Goal: Information Seeking & Learning: Learn about a topic

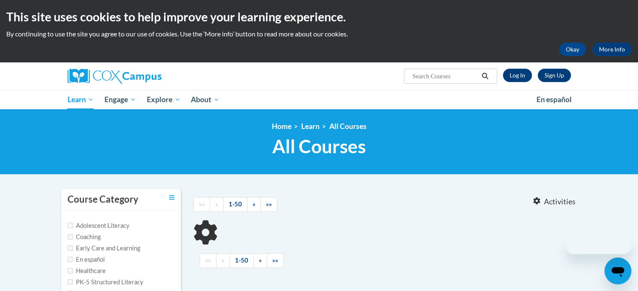
type input "science of reading"
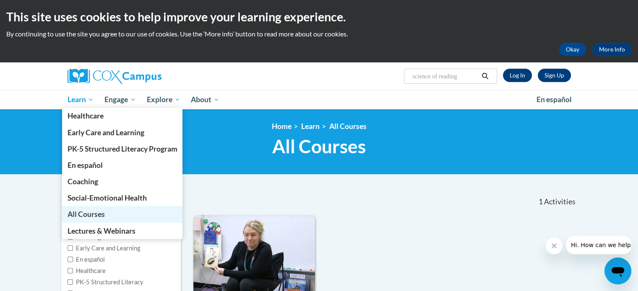
click at [75, 214] on span "All Courses" at bounding box center [85, 214] width 37 height 9
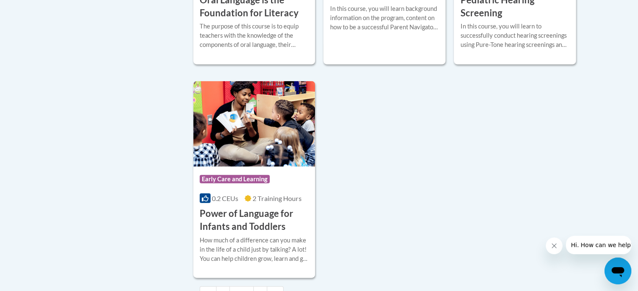
scroll to position [2013, 0]
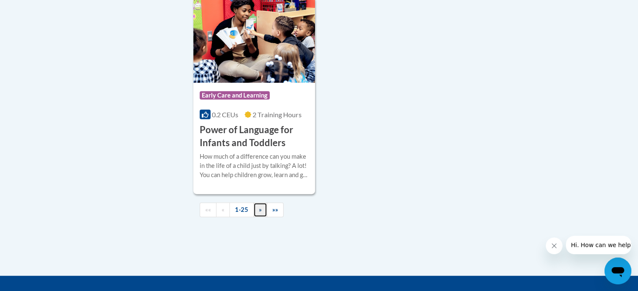
click at [255, 218] on link "»" at bounding box center [260, 210] width 14 height 15
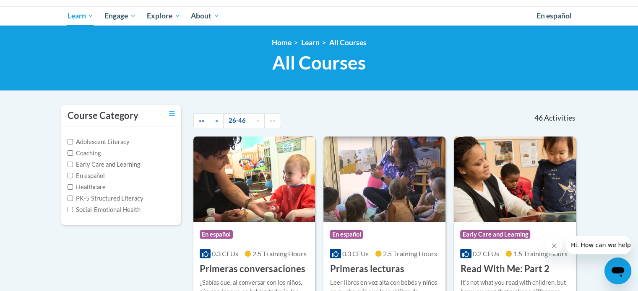
scroll to position [126, 0]
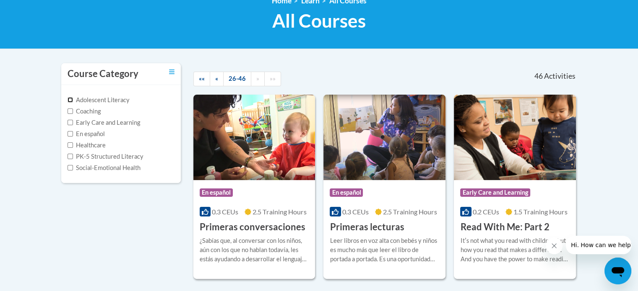
click at [69, 100] on input "Adolescent Literacy" at bounding box center [70, 99] width 5 height 5
checkbox input "true"
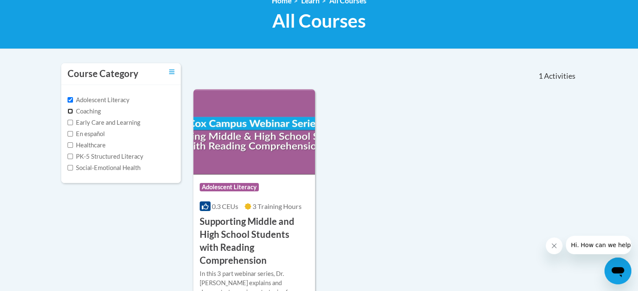
click at [69, 110] on input "Coaching" at bounding box center [70, 111] width 5 height 5
checkbox input "true"
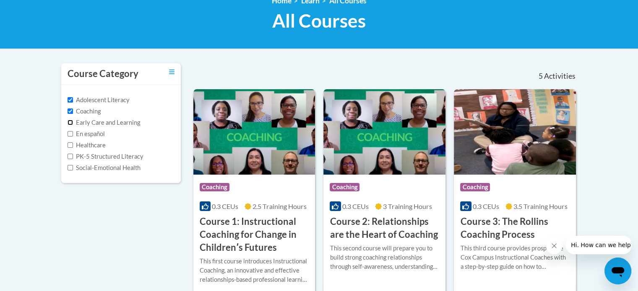
click at [69, 122] on input "Early Care and Learning" at bounding box center [70, 122] width 5 height 5
checkbox input "true"
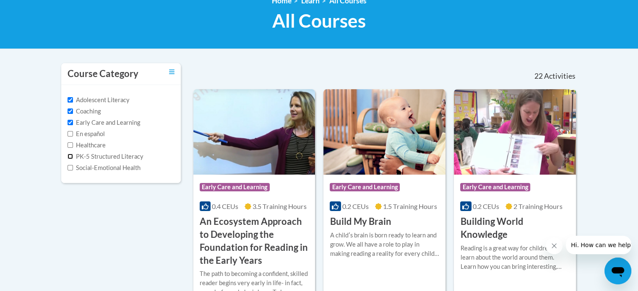
click at [70, 158] on input "PK-5 Structured Literacy" at bounding box center [70, 156] width 5 height 5
checkbox input "true"
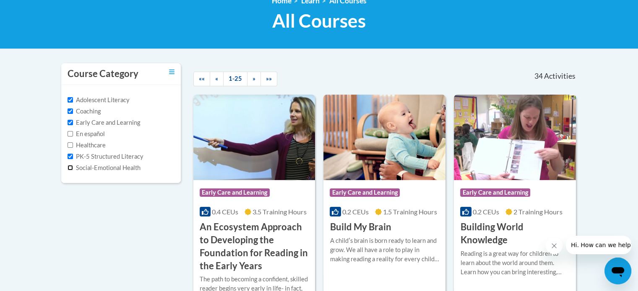
click at [70, 168] on input "Social-Emotional Health" at bounding box center [70, 167] width 5 height 5
checkbox input "true"
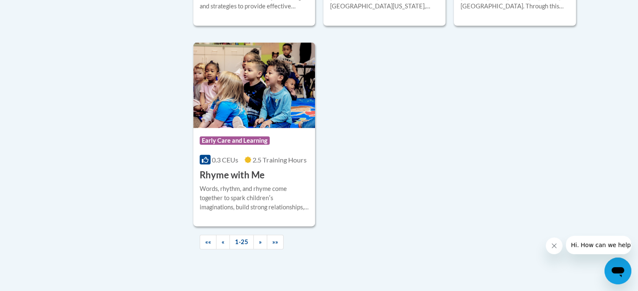
scroll to position [1971, 0]
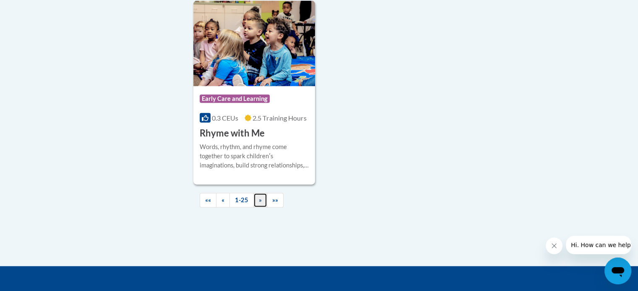
click at [257, 208] on link "»" at bounding box center [260, 200] width 14 height 15
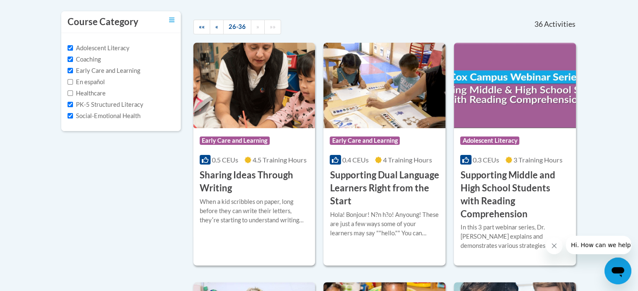
scroll to position [0, 0]
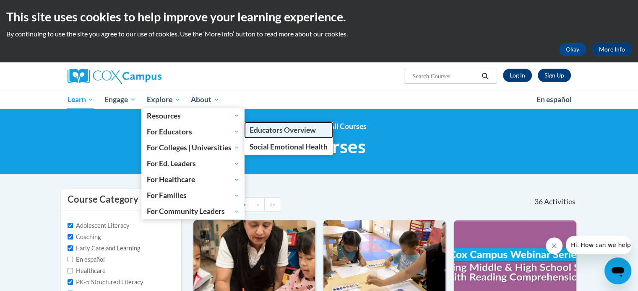
click at [277, 135] on link "Educators Overview" at bounding box center [288, 130] width 89 height 16
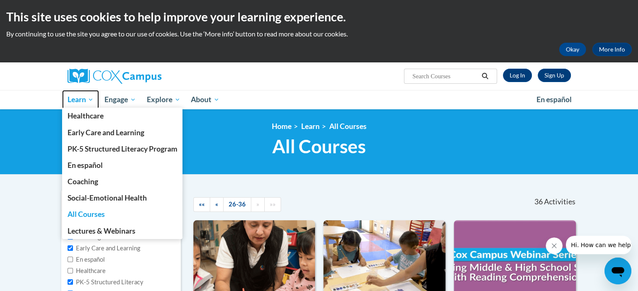
click at [78, 101] on span "Learn" at bounding box center [80, 100] width 26 height 10
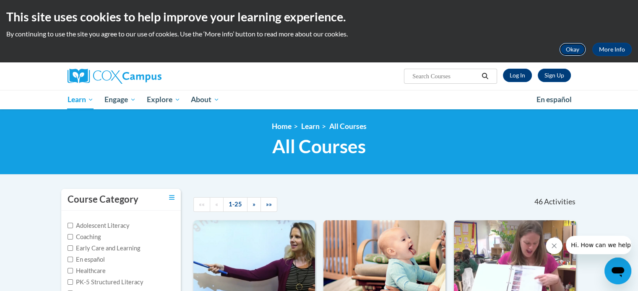
click at [575, 48] on button "Okay" at bounding box center [572, 49] width 27 height 13
